Goal: Check status: Check status

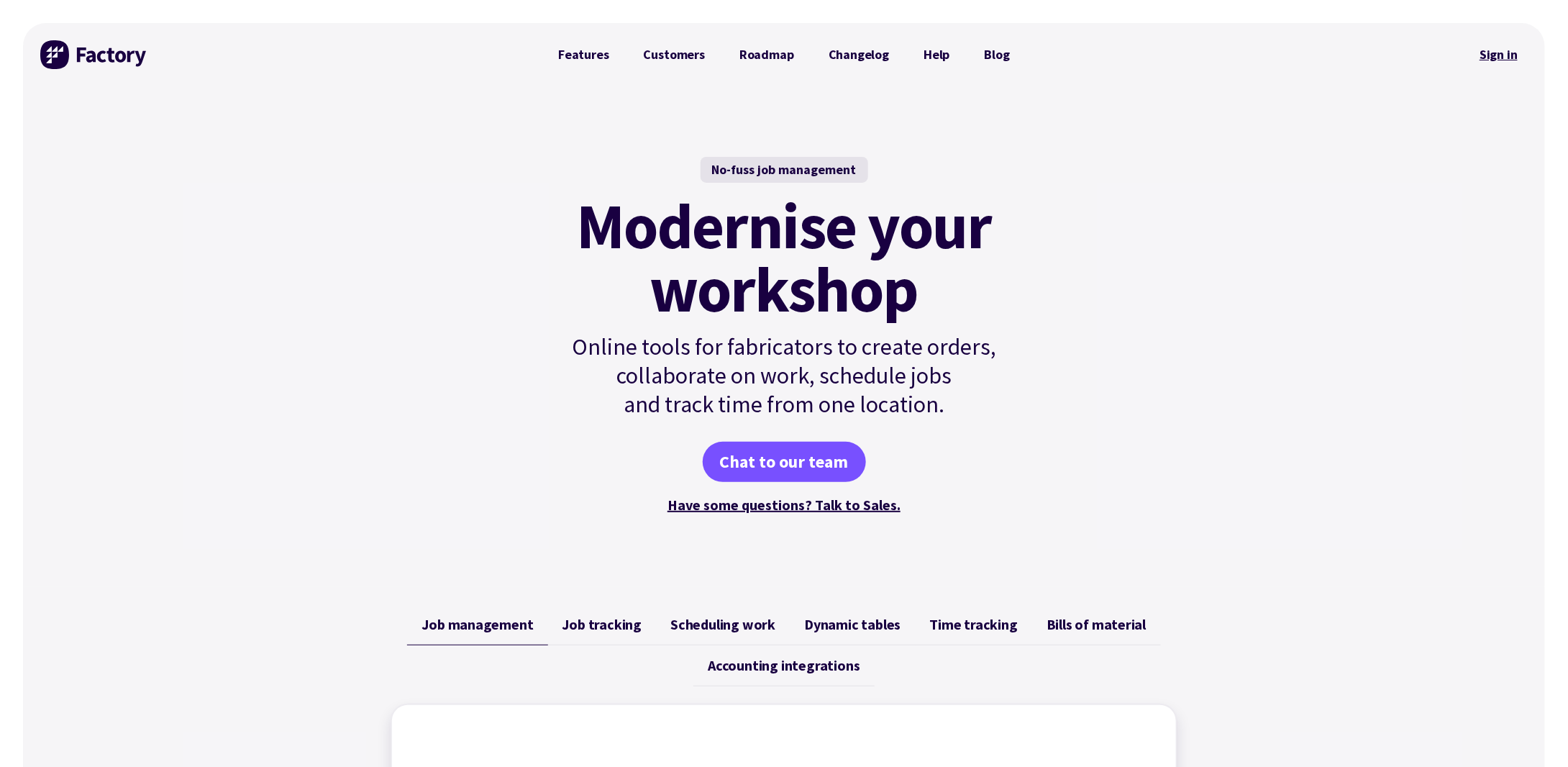
click at [1482, 51] on link "Sign in" at bounding box center [1499, 55] width 58 height 33
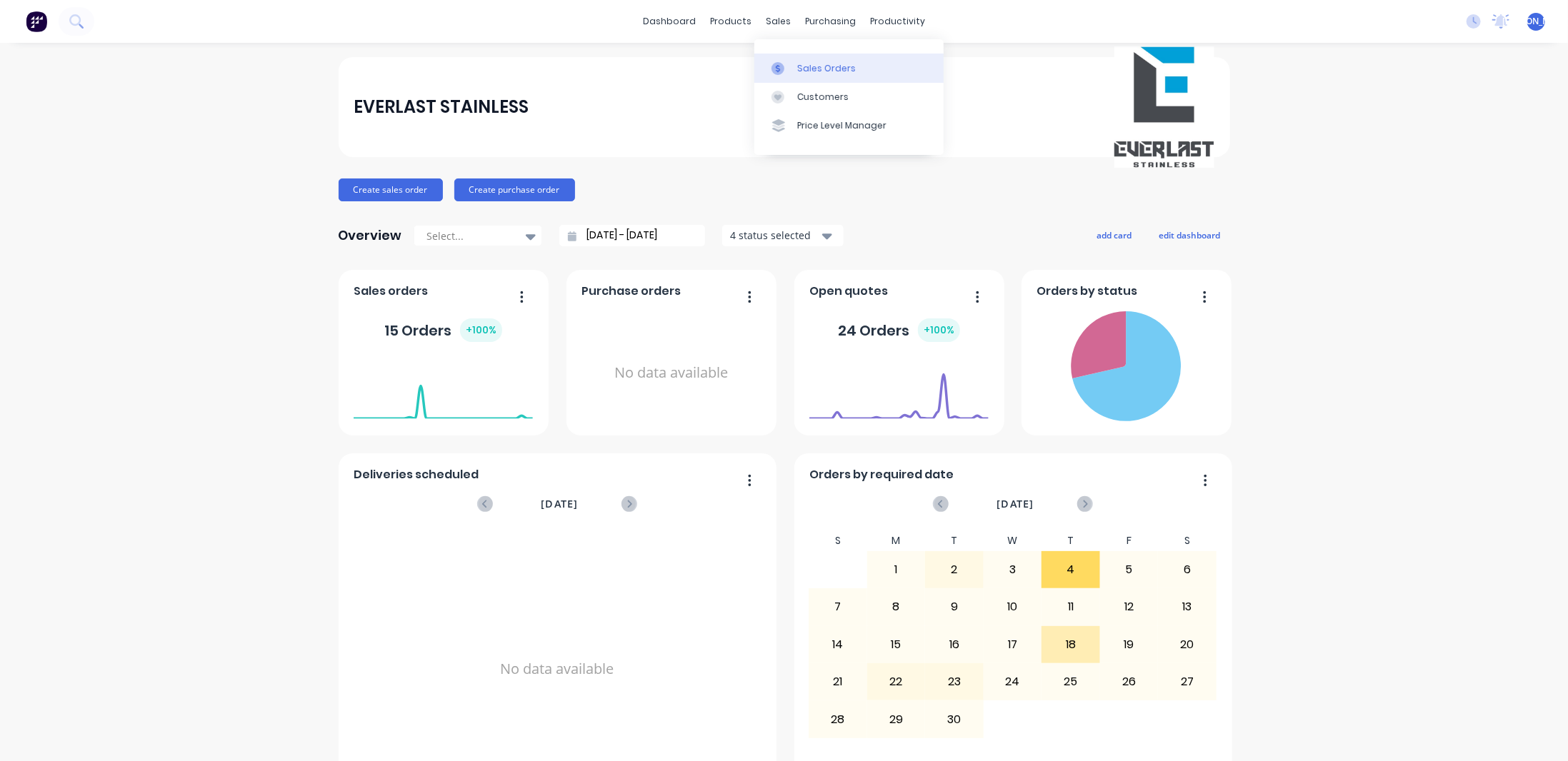
click at [805, 71] on div "Sales Orders" at bounding box center [827, 69] width 59 height 13
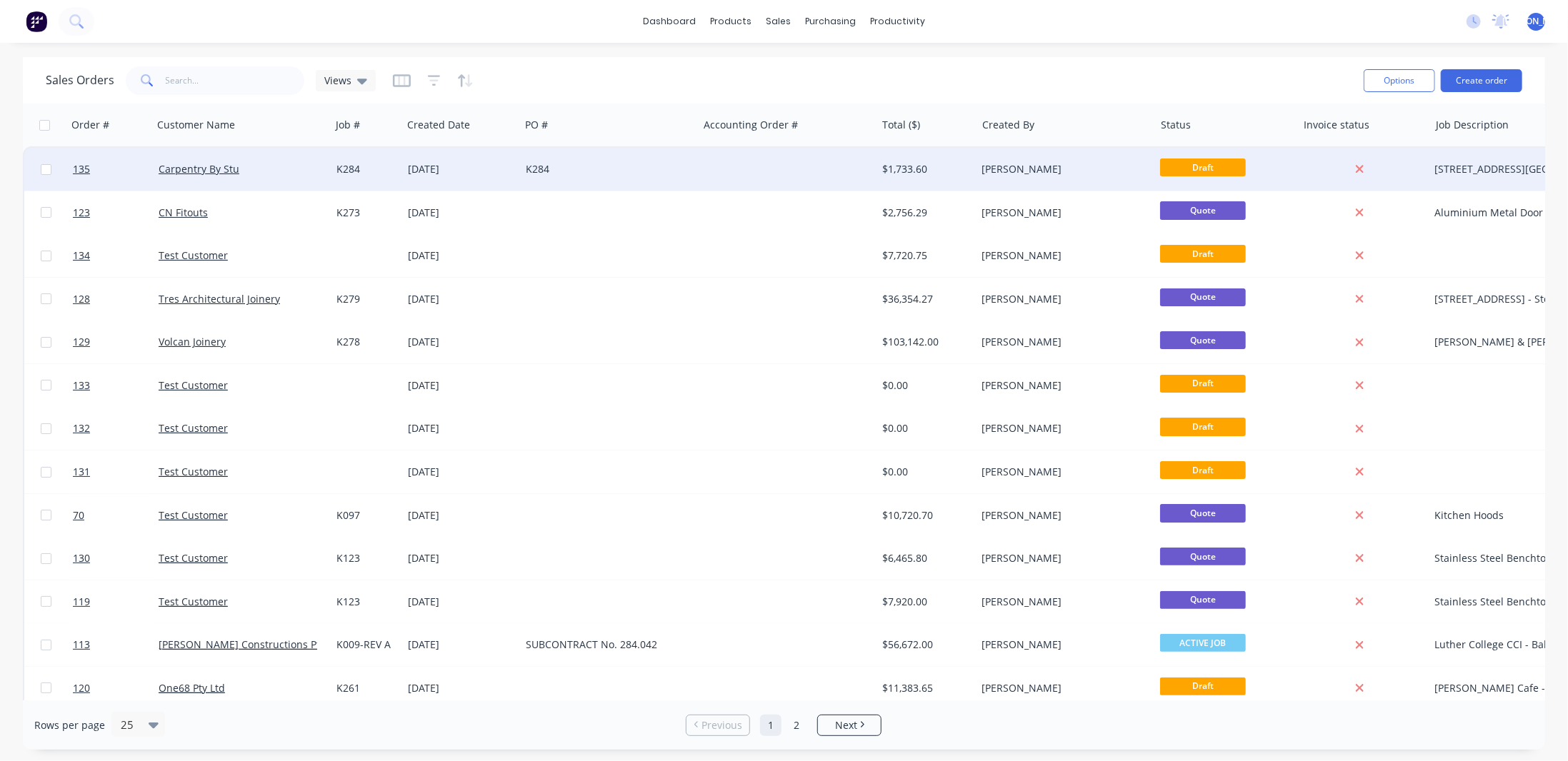
click at [993, 168] on div "[PERSON_NAME]" at bounding box center [1062, 169] width 159 height 14
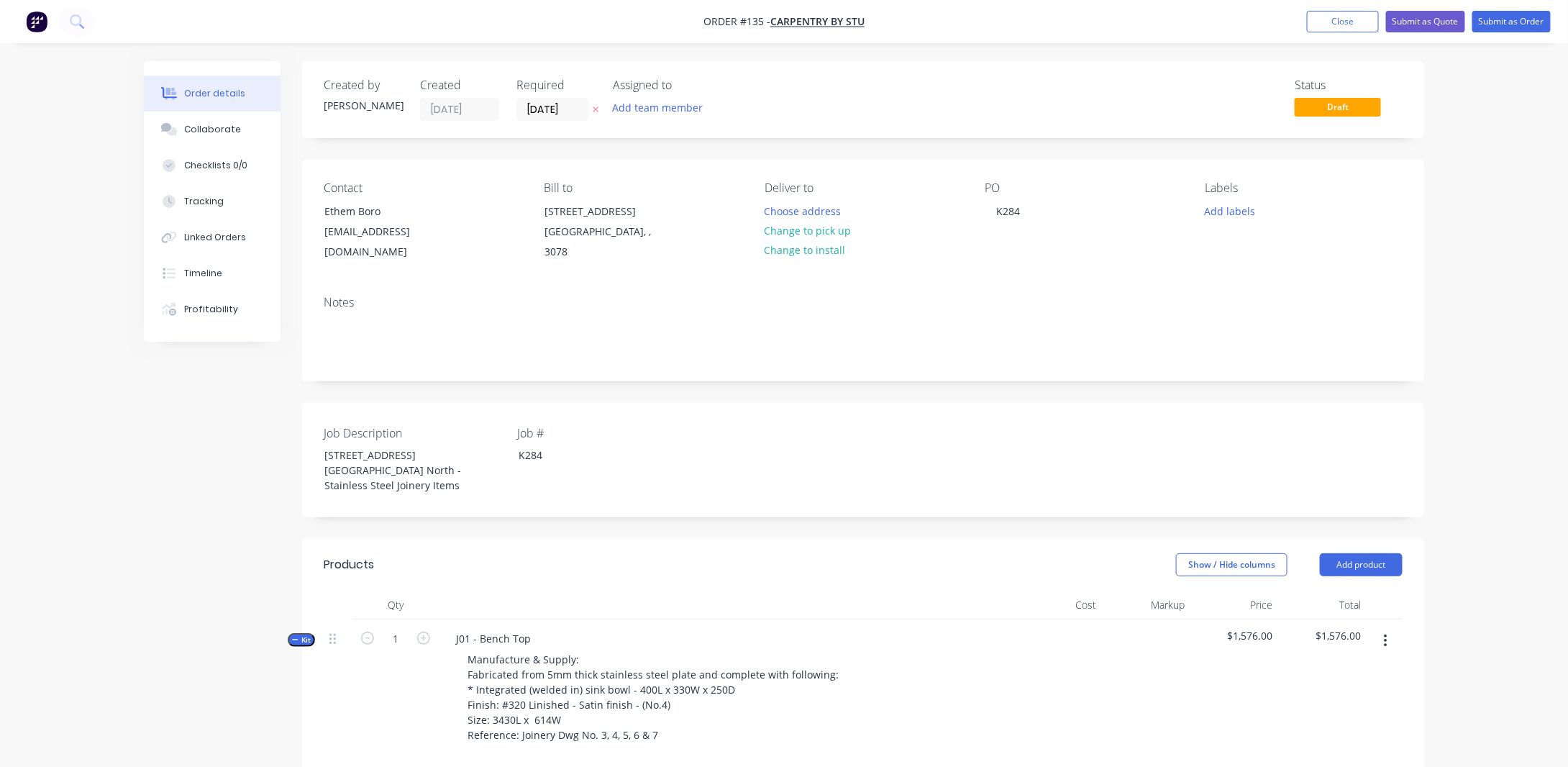
click at [329, 103] on div "[PERSON_NAME]" at bounding box center [363, 105] width 79 height 15
click at [361, 104] on div "[PERSON_NAME]" at bounding box center [363, 105] width 79 height 15
click at [371, 103] on div "[PERSON_NAME]" at bounding box center [363, 105] width 79 height 15
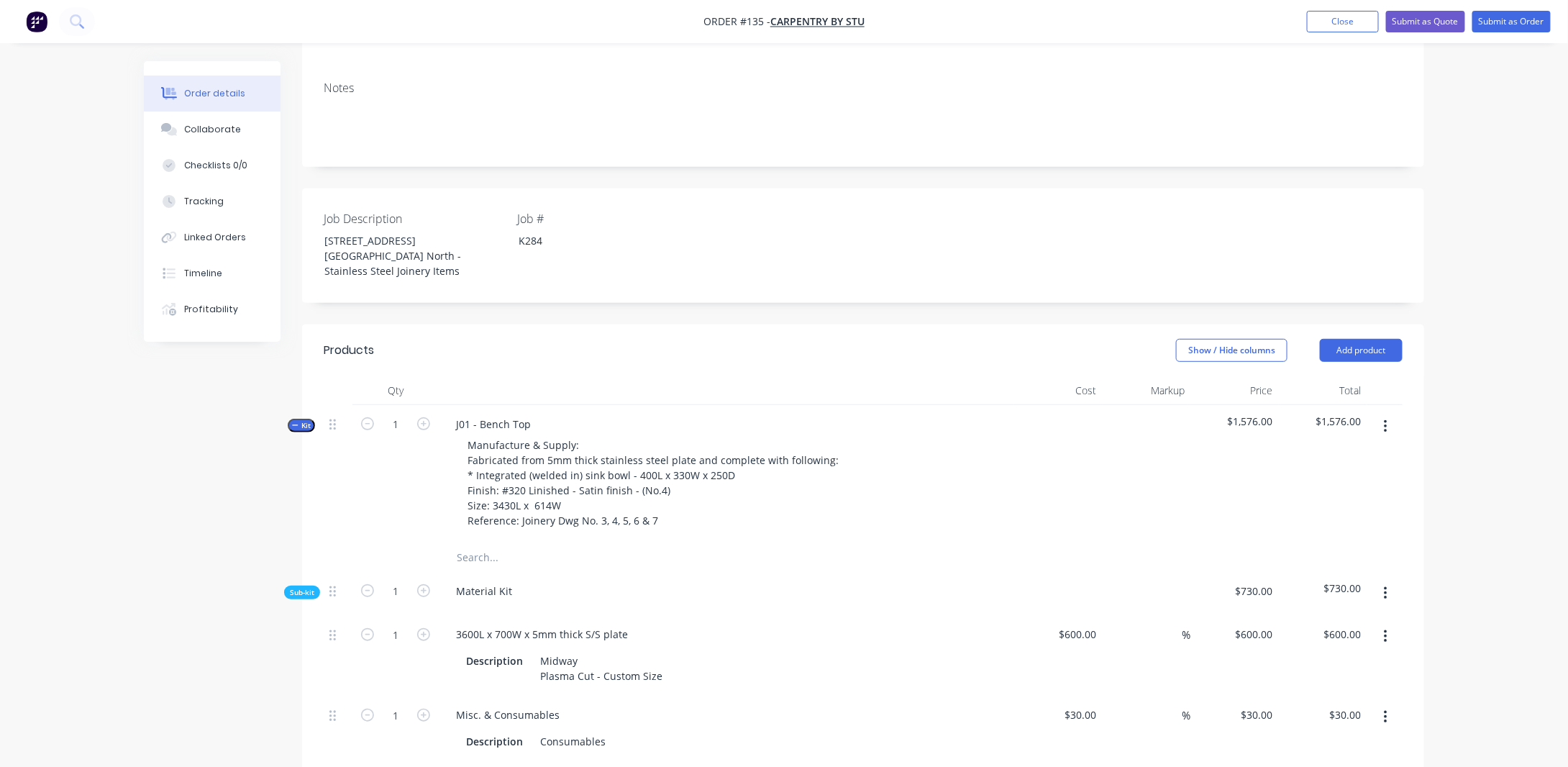
scroll to position [216, 0]
click at [306, 419] on span "Kit" at bounding box center [302, 424] width 18 height 11
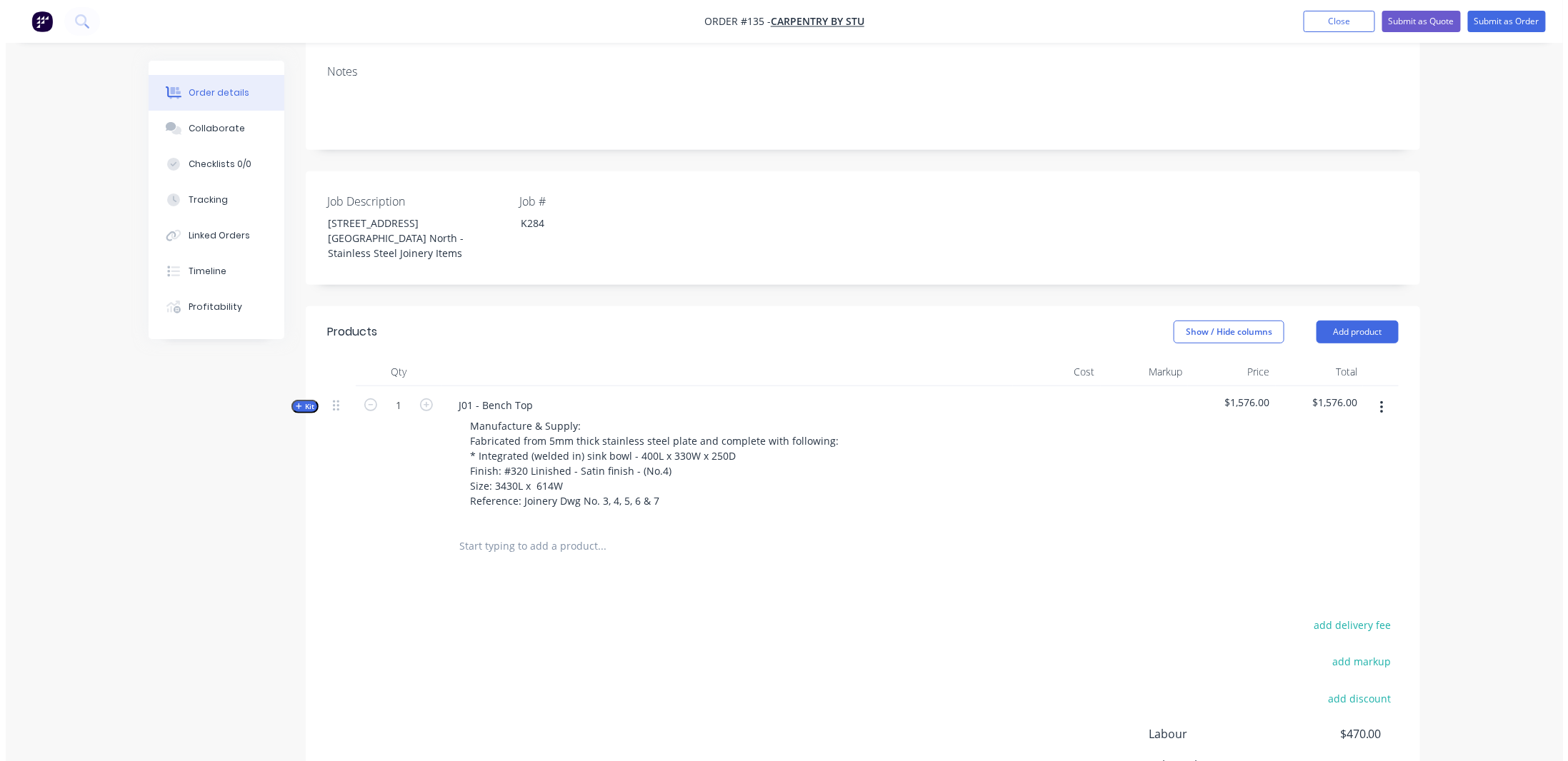
scroll to position [0, 0]
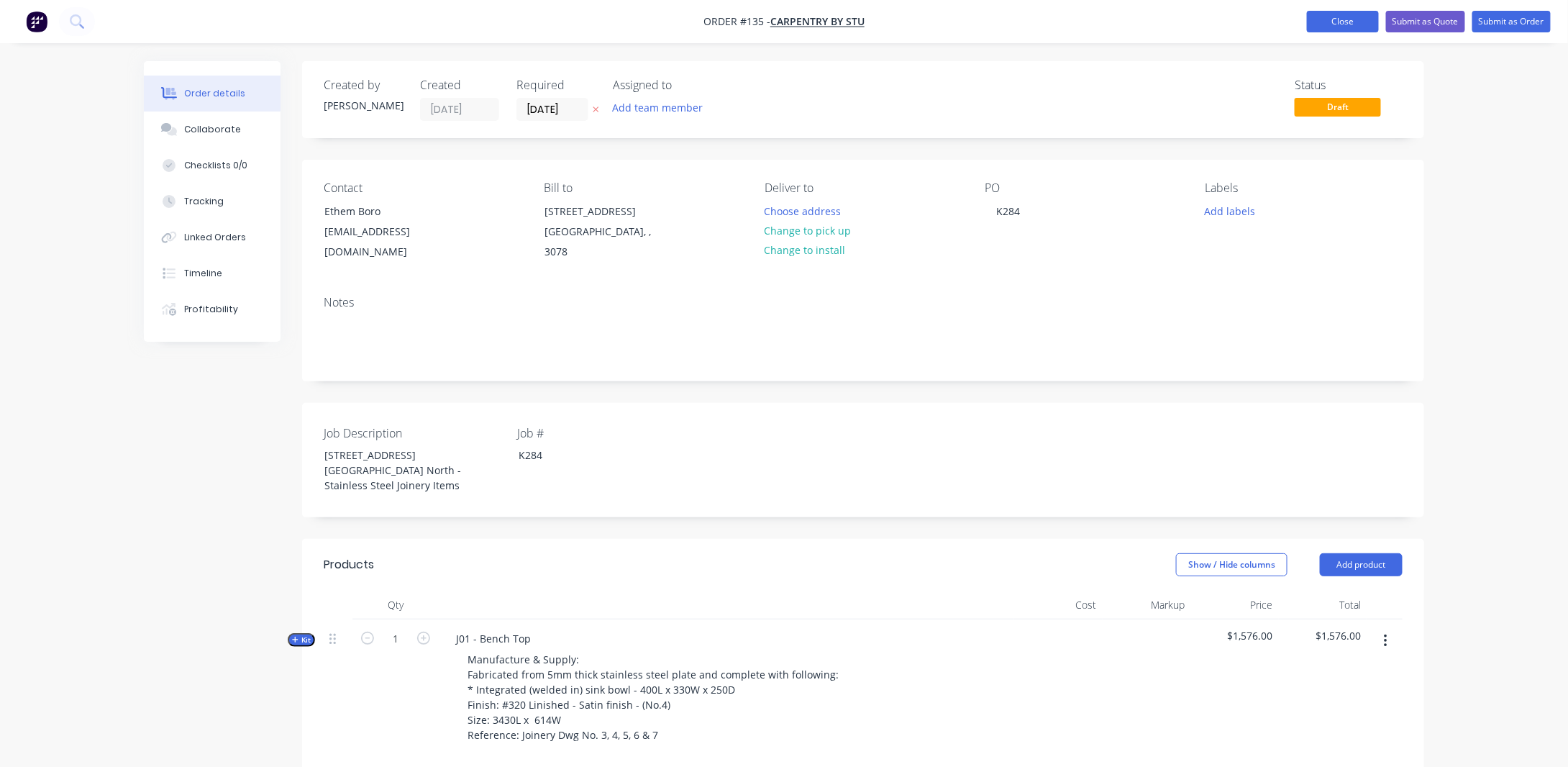
click at [1358, 17] on button "Close" at bounding box center [1343, 22] width 72 height 22
